Goal: Navigation & Orientation: Find specific page/section

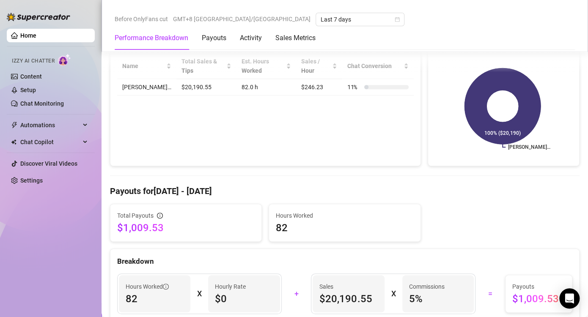
scroll to position [296, 0]
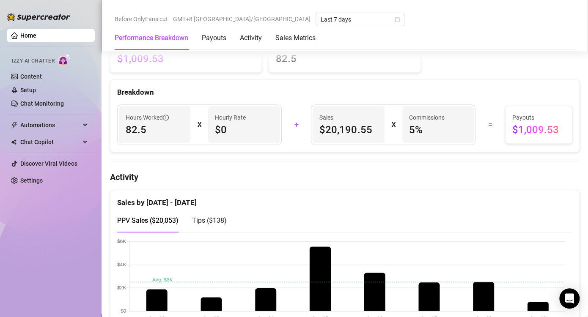
scroll to position [423, 0]
